Goal: Book appointment/travel/reservation

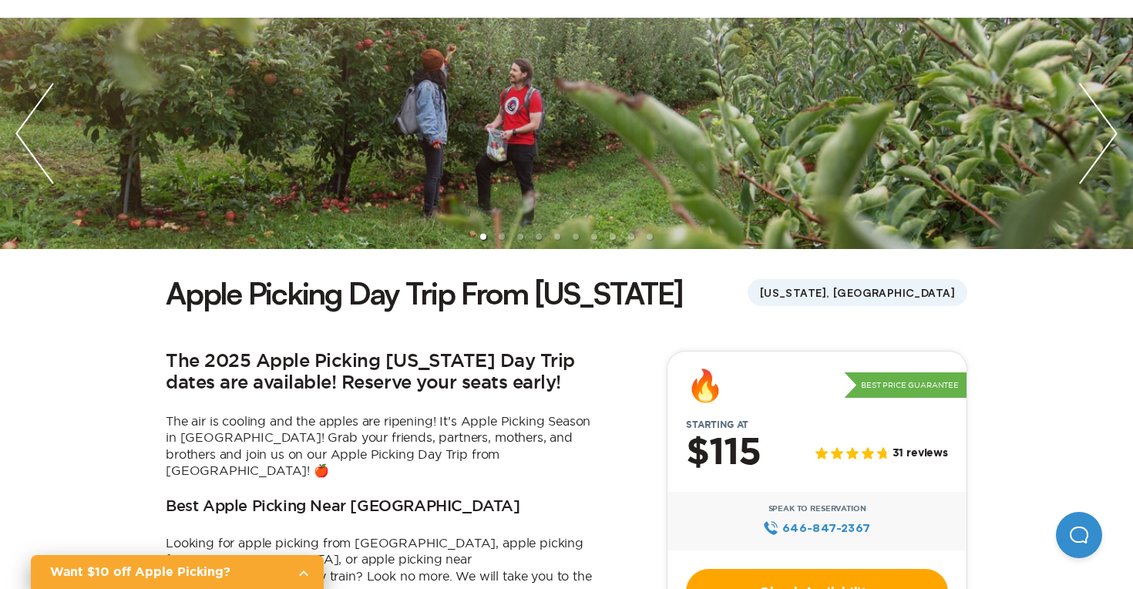
scroll to position [175, 0]
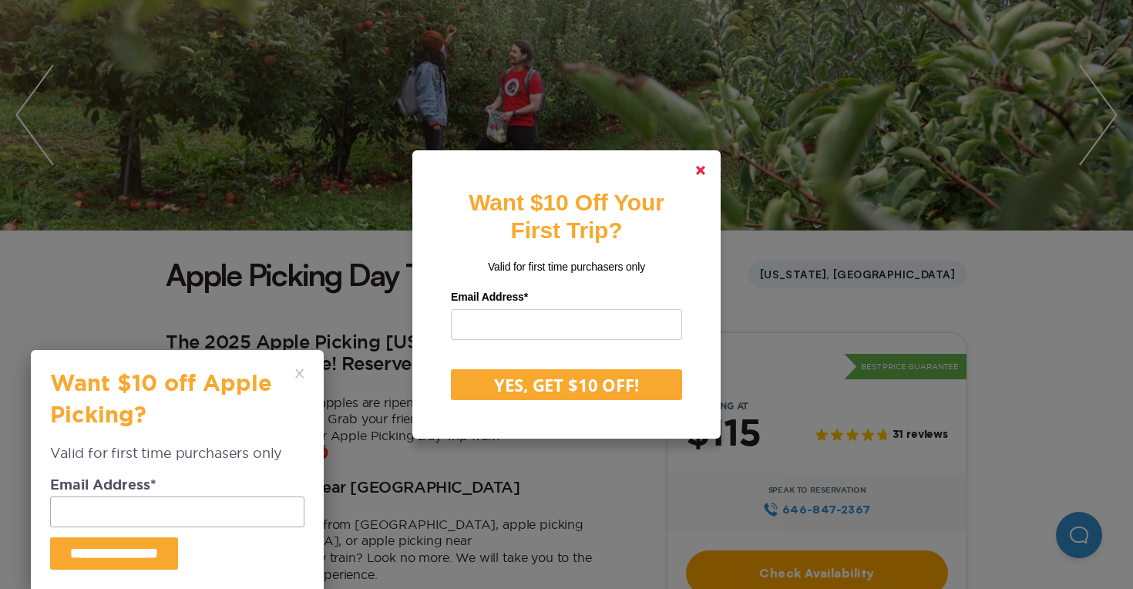
click at [704, 166] on icon at bounding box center [700, 170] width 9 height 9
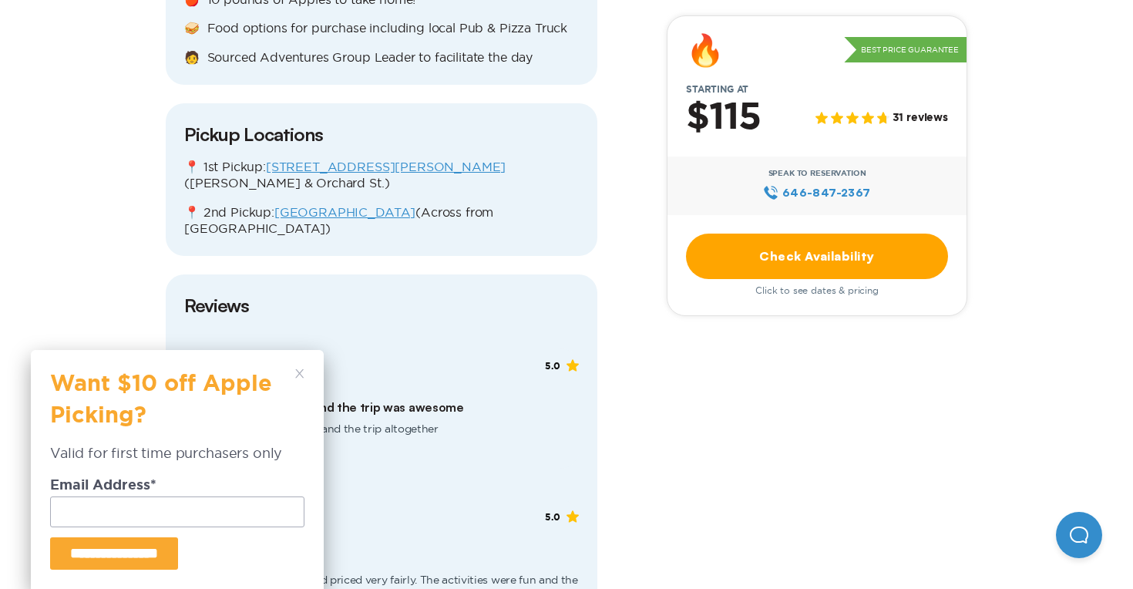
scroll to position [1954, 0]
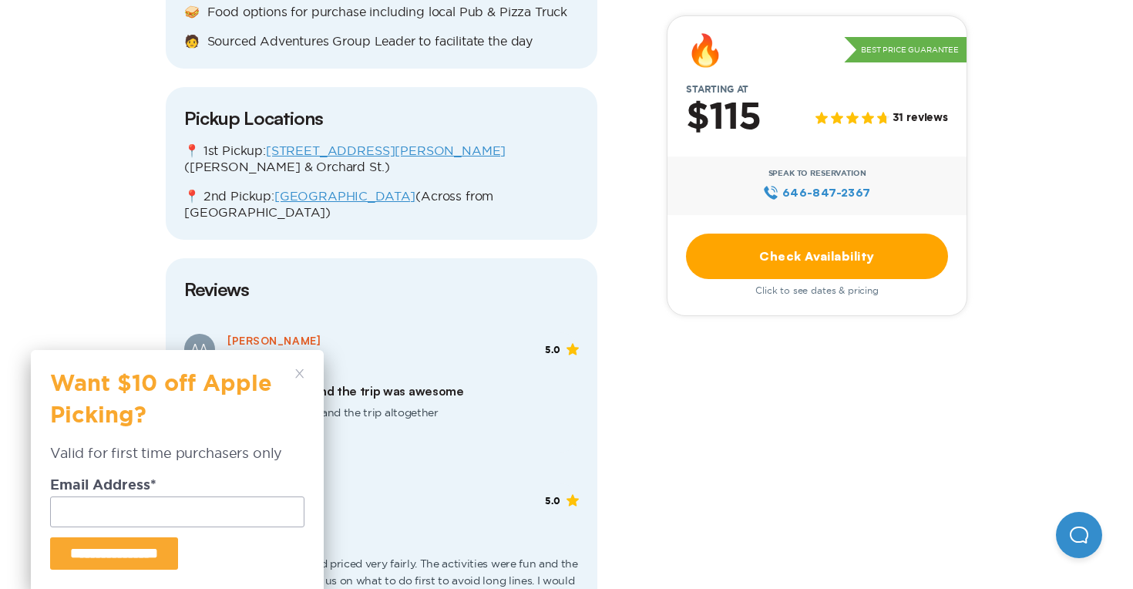
click at [790, 265] on link "Check Availability" at bounding box center [817, 256] width 262 height 45
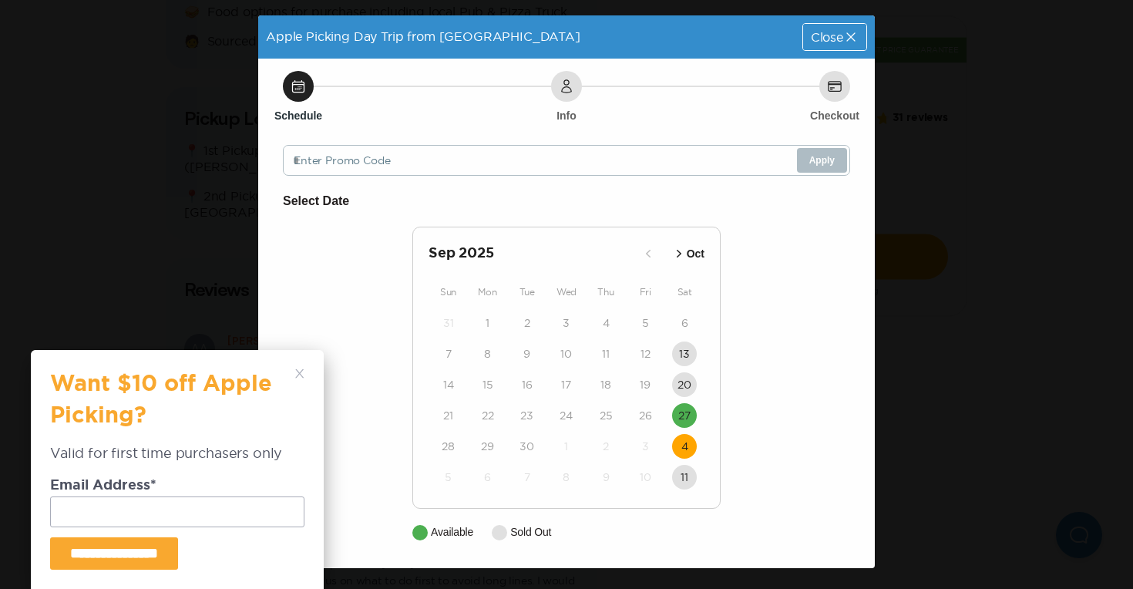
click at [686, 443] on time "4" at bounding box center [685, 446] width 7 height 15
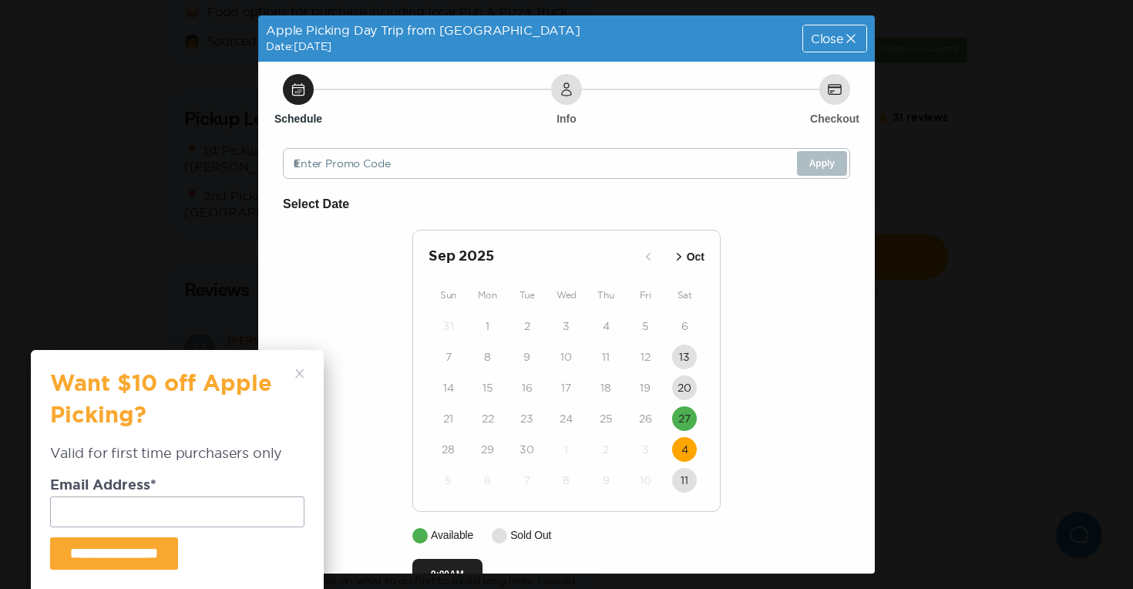
scroll to position [41, 0]
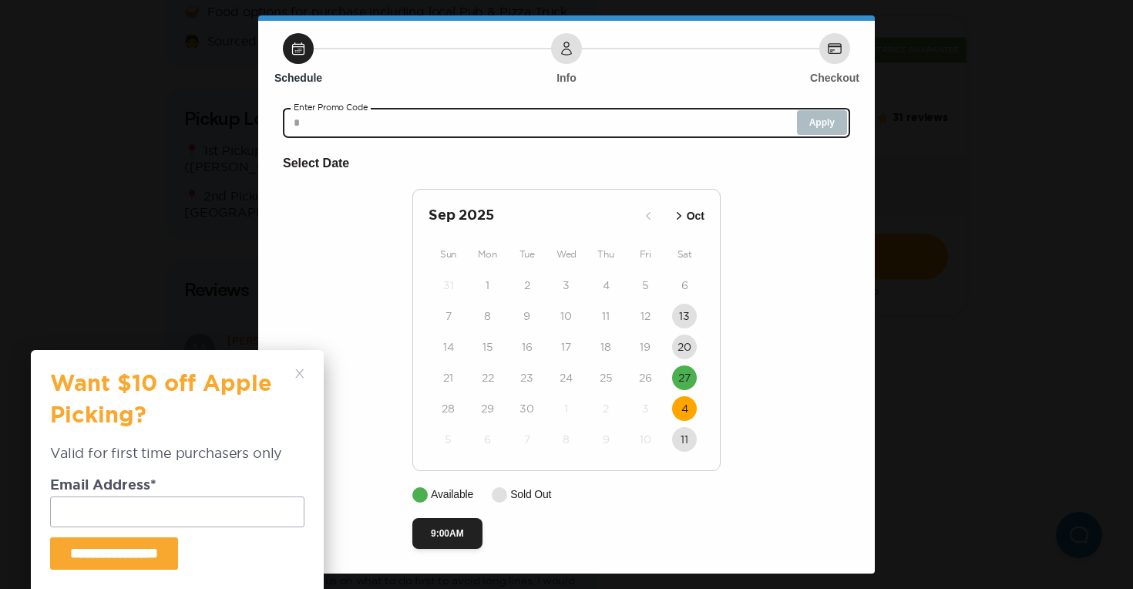
click at [490, 126] on input "text" at bounding box center [567, 122] width 568 height 31
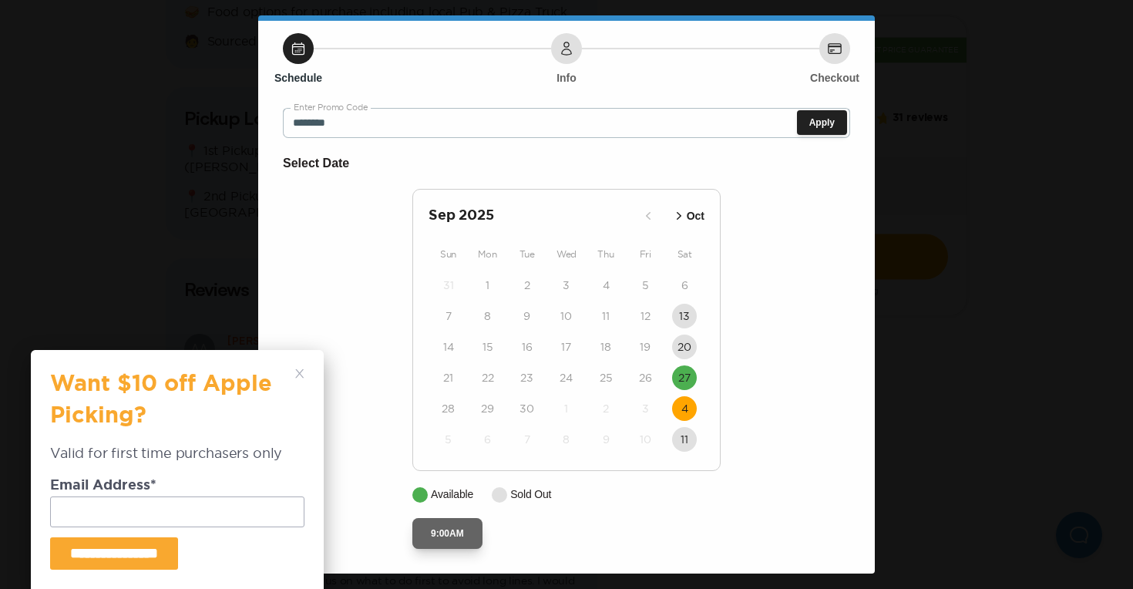
click at [450, 537] on button "9:00AM" at bounding box center [448, 533] width 70 height 31
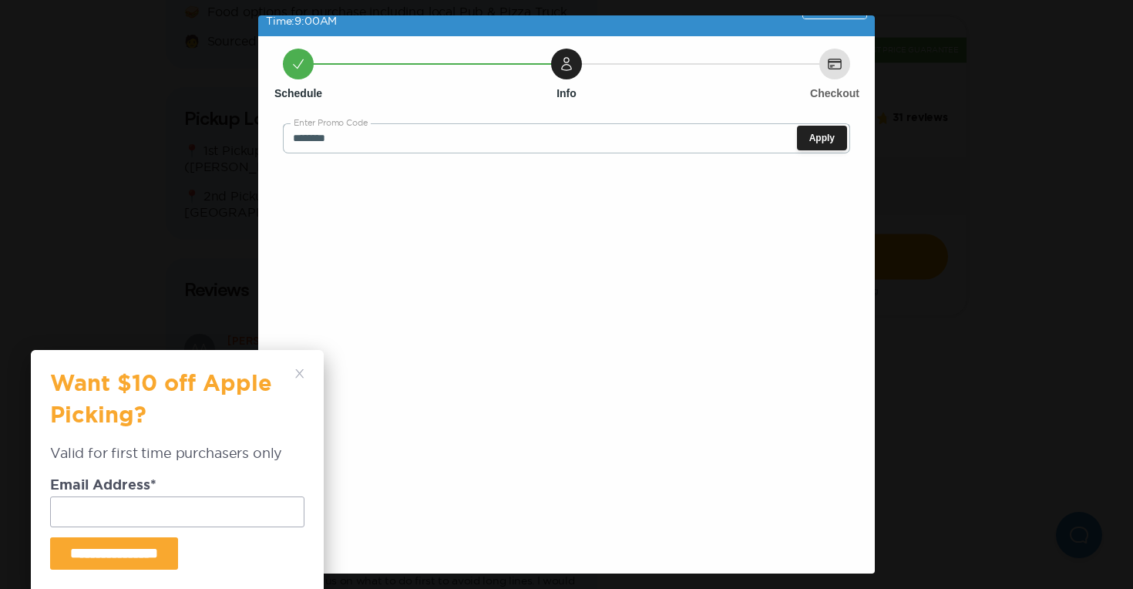
scroll to position [0, 0]
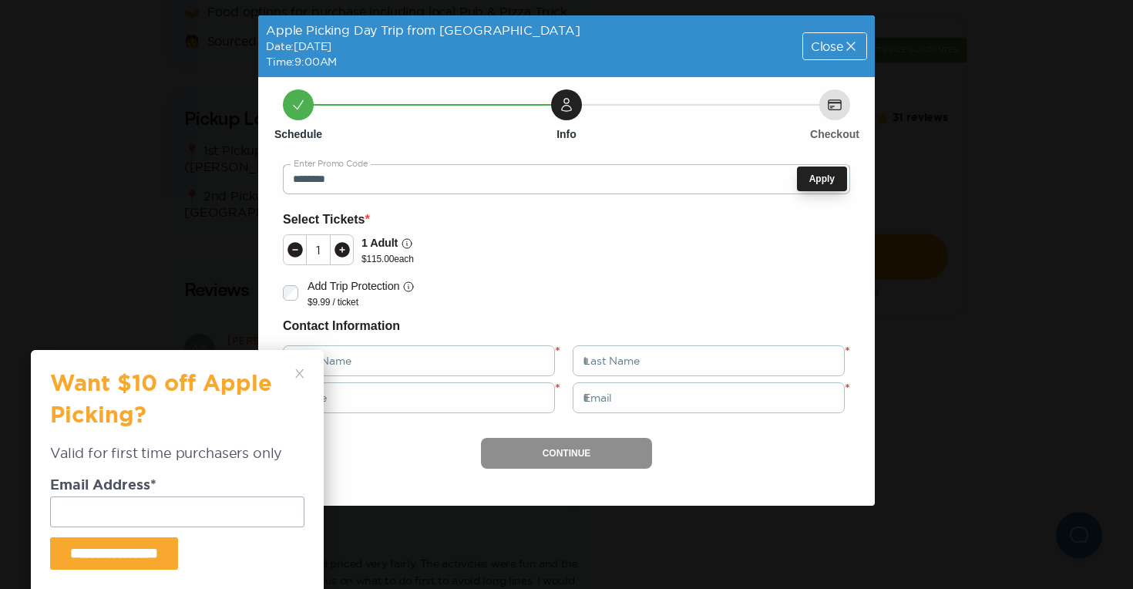
click at [840, 169] on button "Apply" at bounding box center [822, 179] width 50 height 25
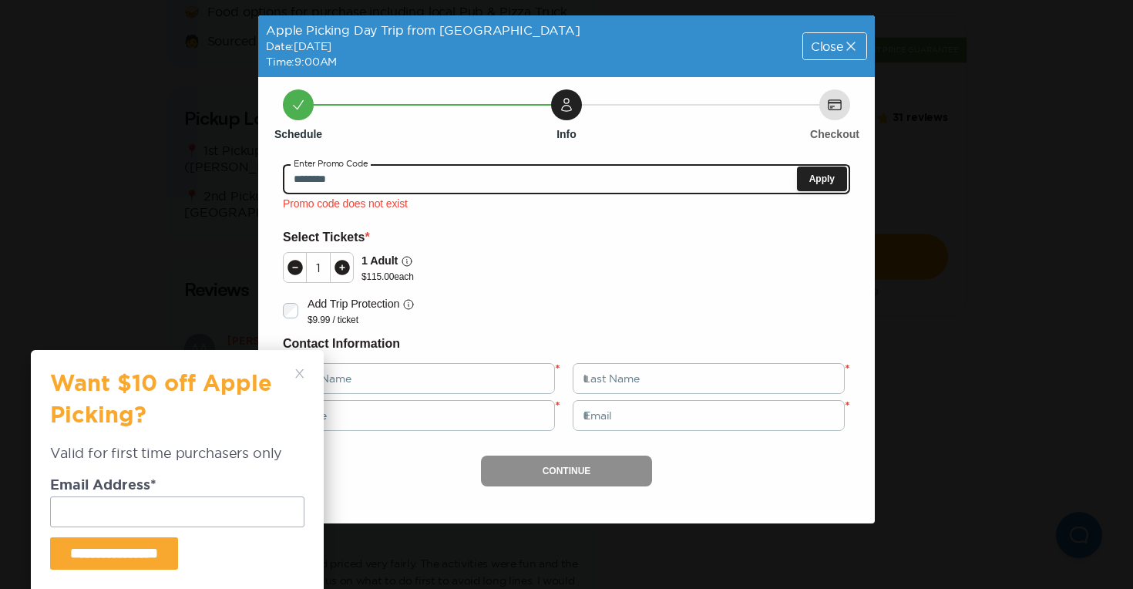
click at [335, 179] on input "********" at bounding box center [567, 178] width 568 height 31
type input "*******"
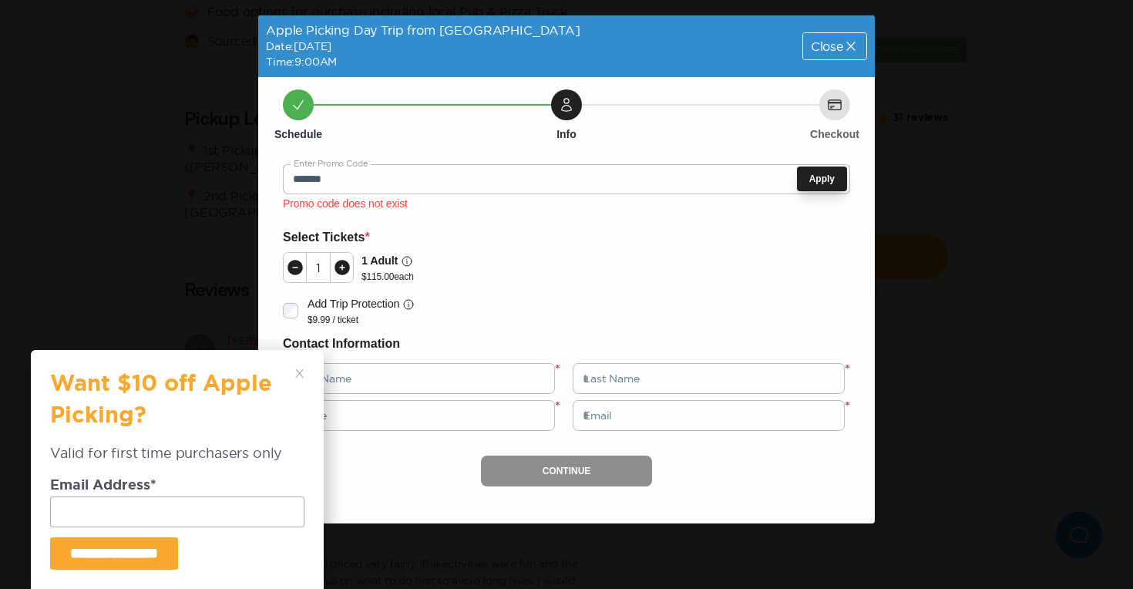
click at [825, 182] on button "Apply" at bounding box center [822, 179] width 50 height 25
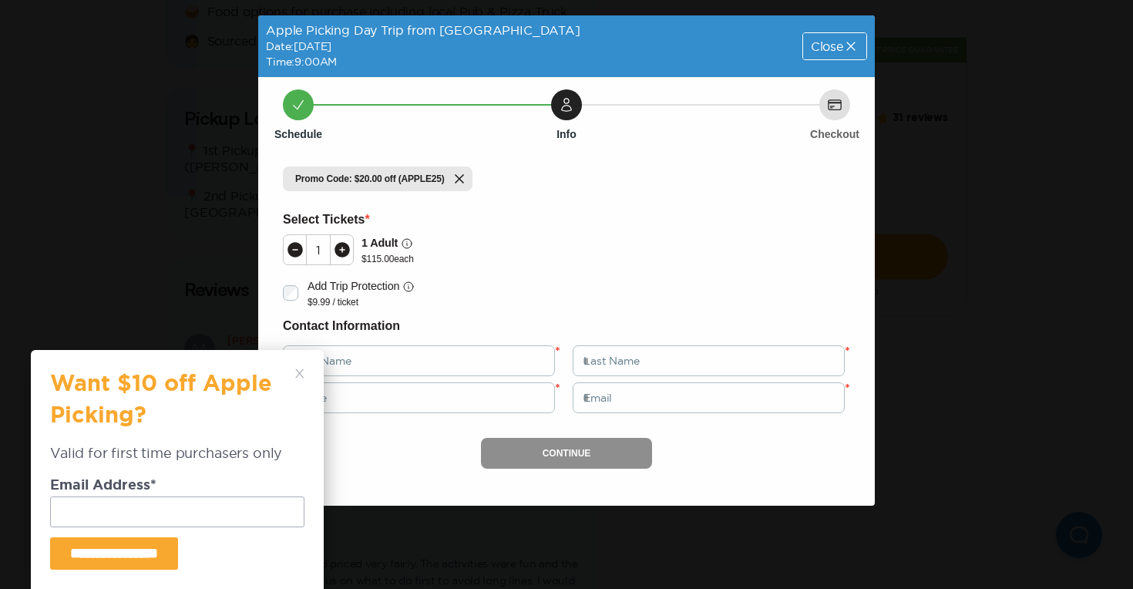
click at [306, 379] on div "**********" at bounding box center [177, 469] width 293 height 239
click at [298, 373] on polygon at bounding box center [299, 373] width 8 height 8
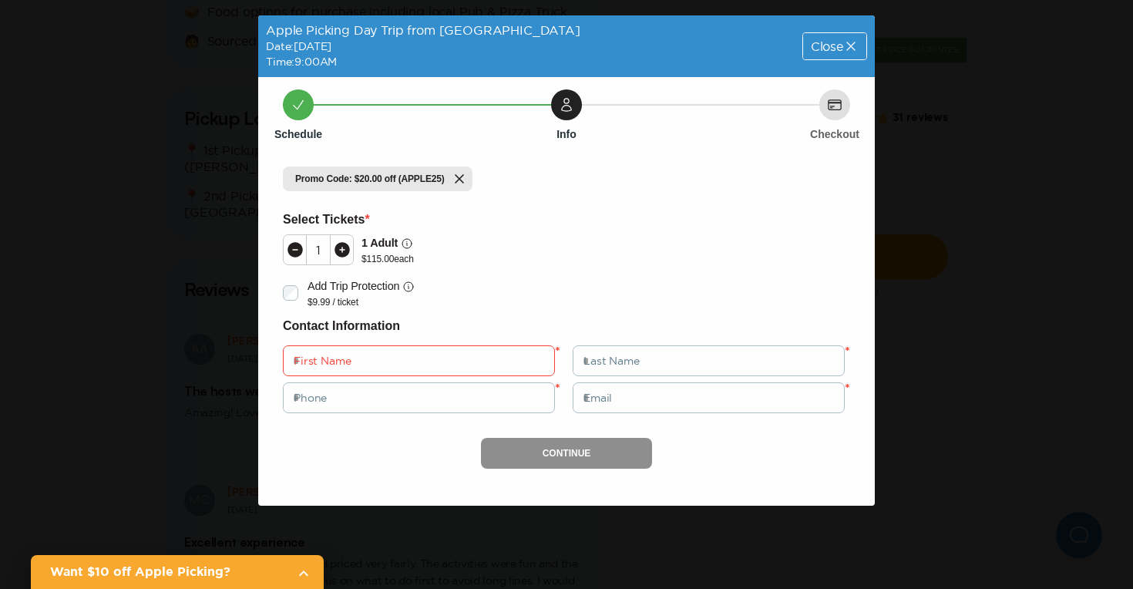
click at [819, 45] on span "Close" at bounding box center [827, 46] width 32 height 12
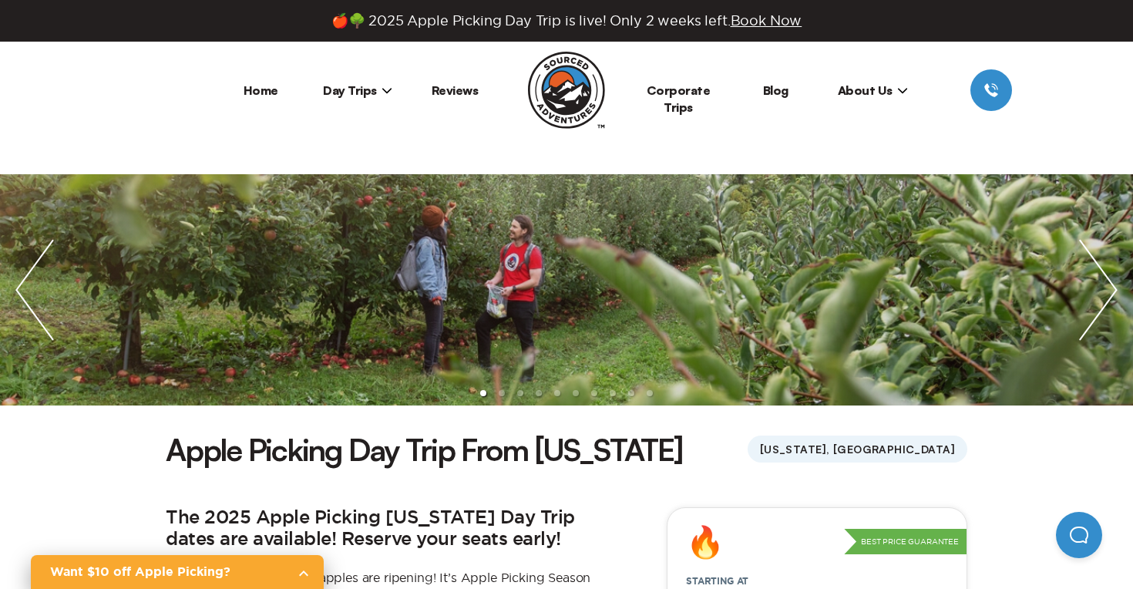
click at [349, 100] on li "Day Trips [US_STATE][GEOGRAPHIC_DATA] [GEOGRAPHIC_DATA] [GEOGRAPHIC_DATA]" at bounding box center [357, 90] width 97 height 42
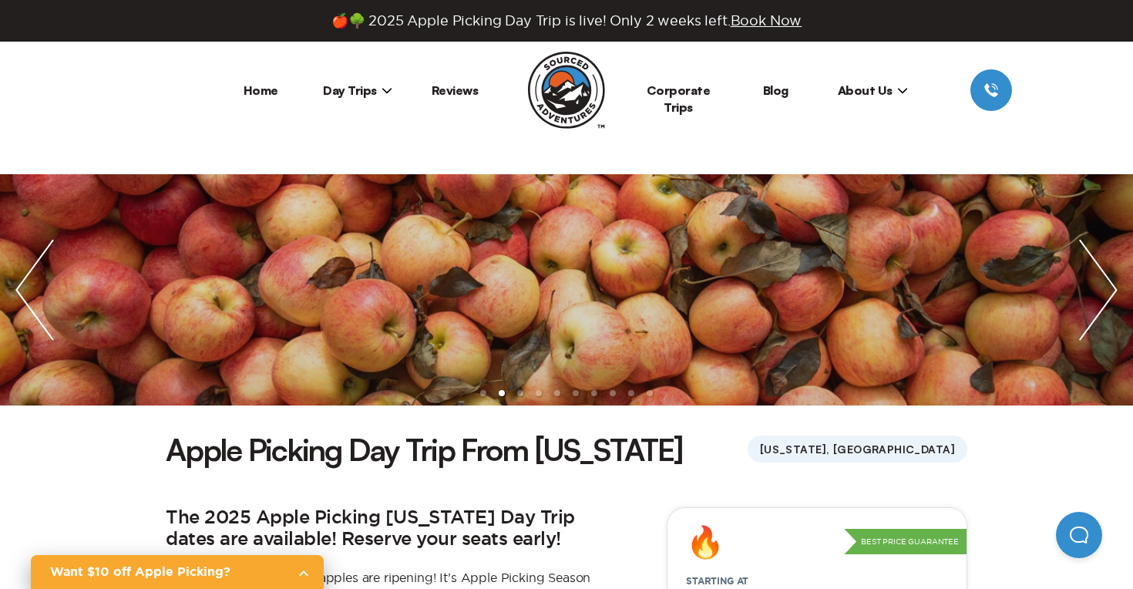
click at [355, 81] on li "Day Trips [US_STATE][GEOGRAPHIC_DATA] [GEOGRAPHIC_DATA] [GEOGRAPHIC_DATA]" at bounding box center [357, 90] width 97 height 42
click at [355, 92] on span "Day Trips" at bounding box center [357, 90] width 69 height 15
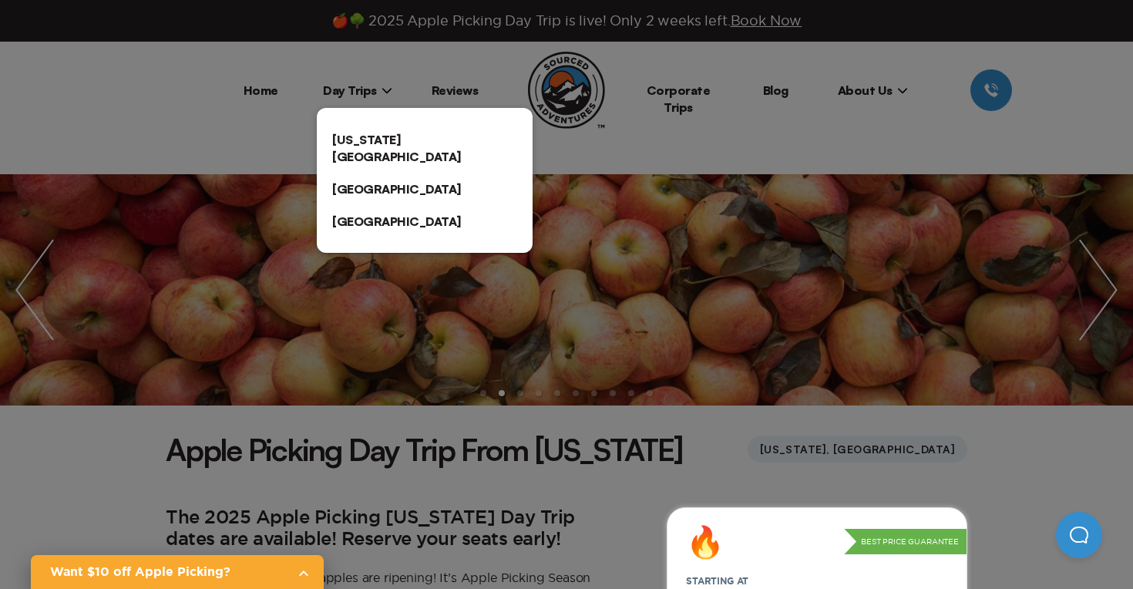
click at [372, 138] on link "[US_STATE][GEOGRAPHIC_DATA]" at bounding box center [425, 147] width 216 height 49
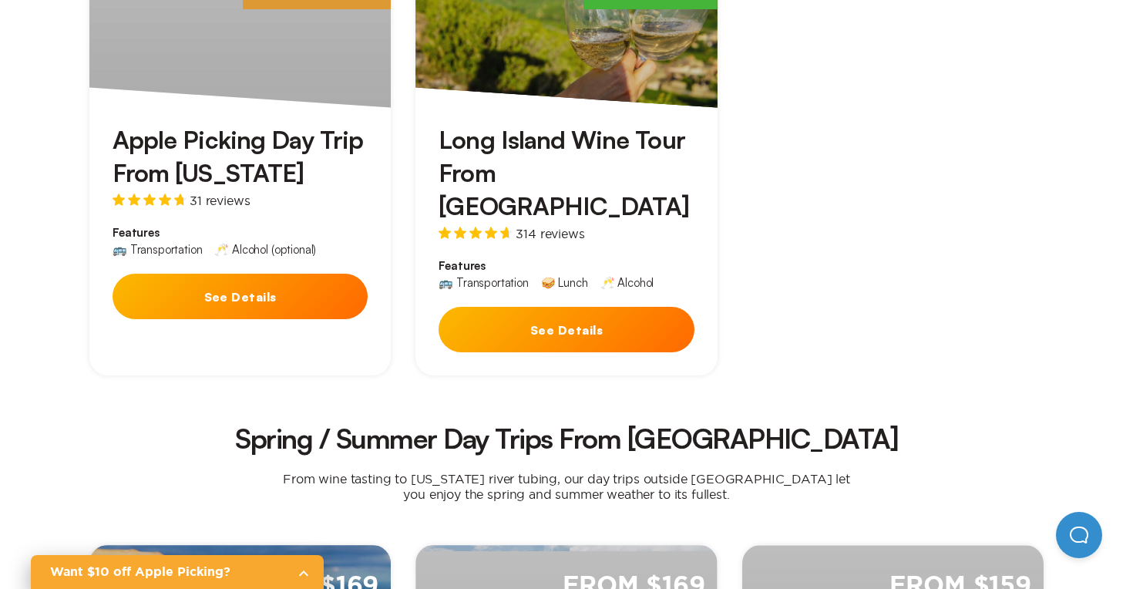
scroll to position [512, 0]
